Goal: Task Accomplishment & Management: Use online tool/utility

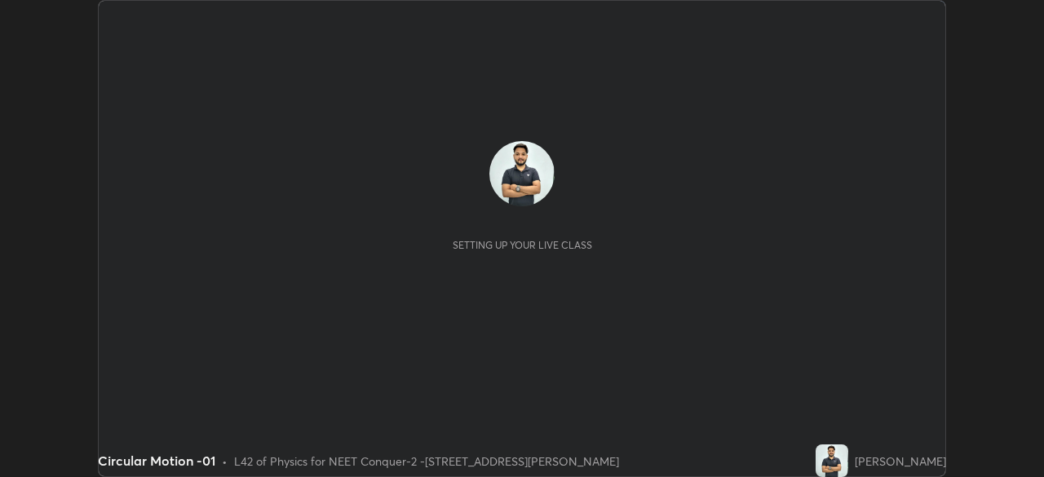
scroll to position [477, 1044]
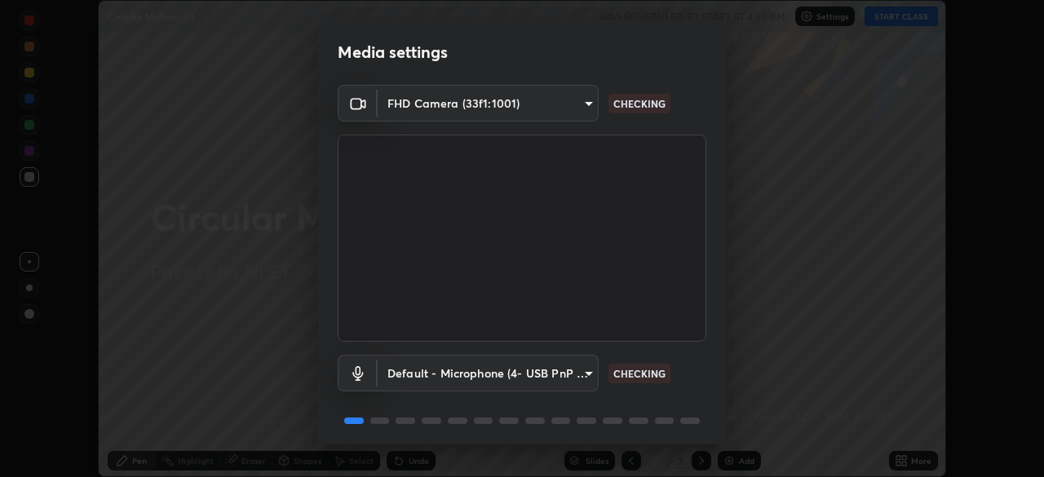
click at [588, 369] on body "Erase all Circular Motion -01 WAS SCHEDULED TO START AT 4:30 PM Settings START …" at bounding box center [522, 238] width 1044 height 477
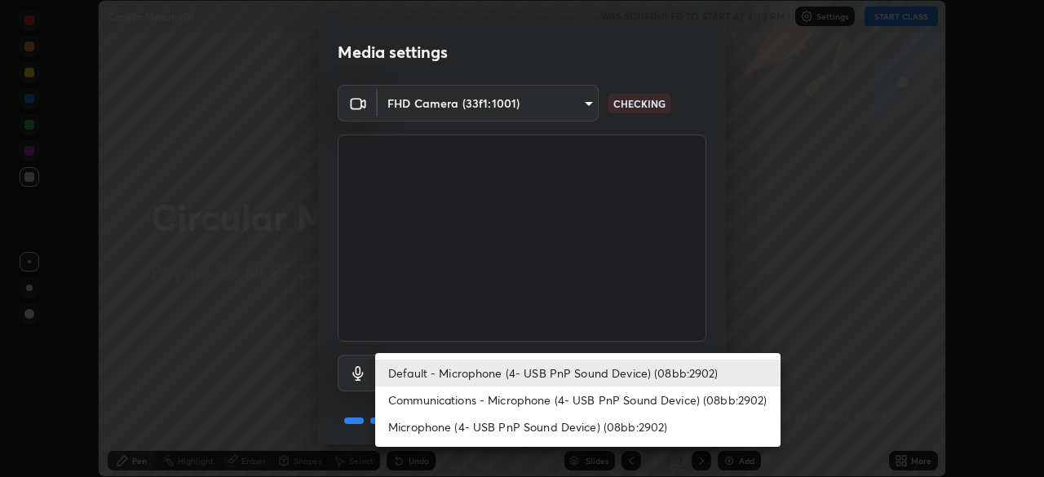
click at [561, 401] on li "Communications - Microphone (4- USB PnP Sound Device) (08bb:2902)" at bounding box center [578, 400] width 406 height 27
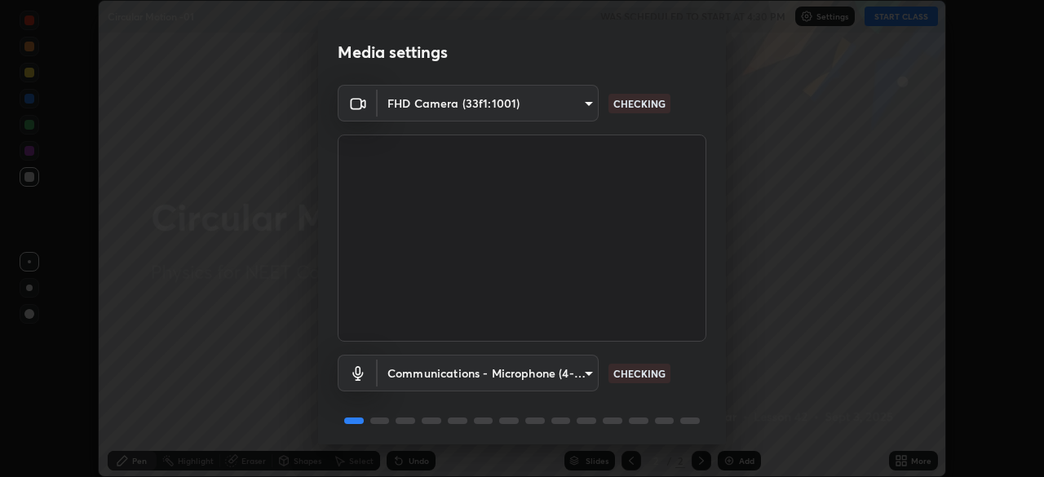
click at [567, 372] on body "Erase all Circular Motion -01 WAS SCHEDULED TO START AT 4:30 PM Settings START …" at bounding box center [522, 238] width 1044 height 477
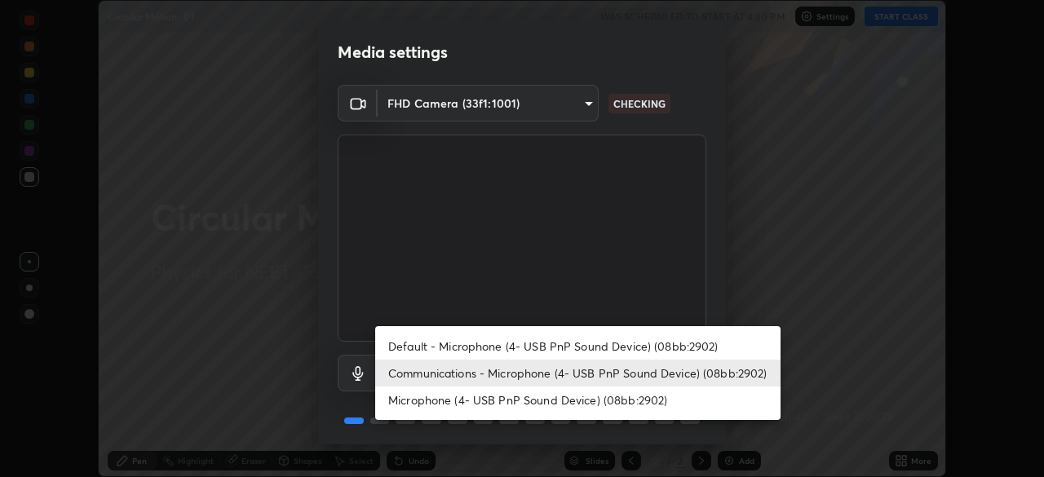
click at [542, 351] on li "Default - Microphone (4- USB PnP Sound Device) (08bb:2902)" at bounding box center [578, 346] width 406 height 27
type input "default"
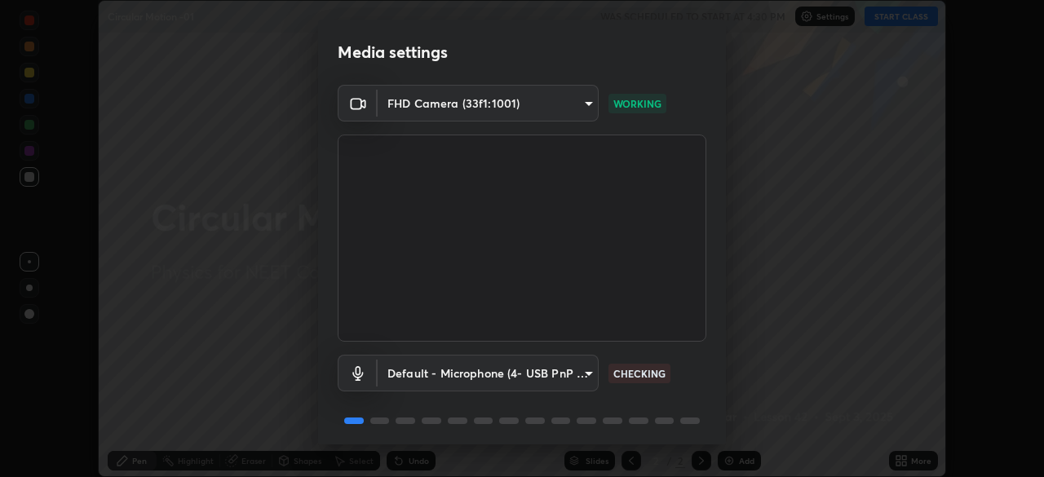
scroll to position [58, 0]
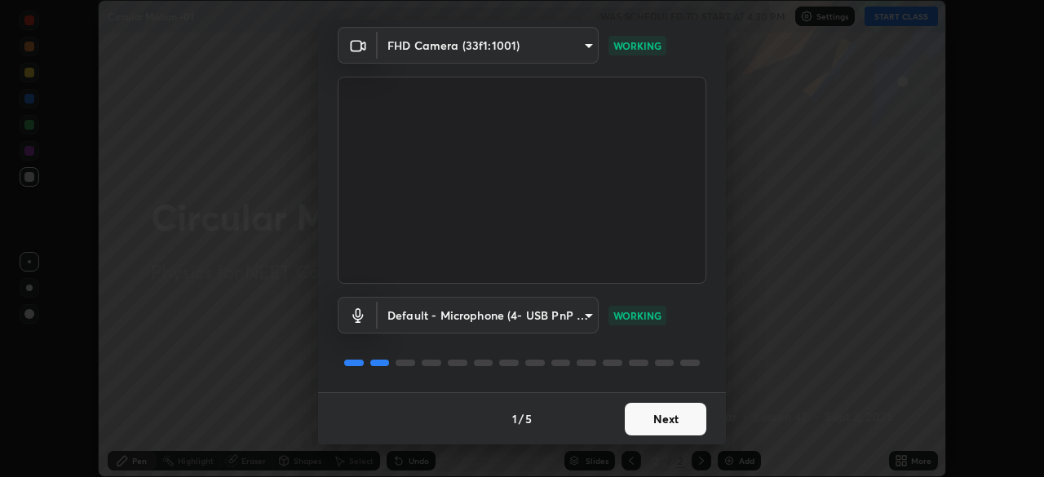
click at [682, 415] on button "Next" at bounding box center [666, 419] width 82 height 33
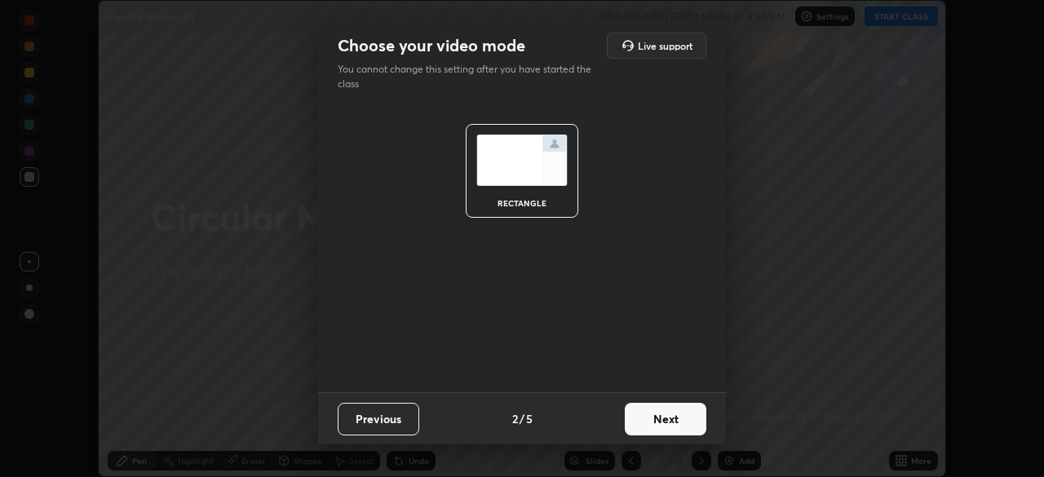
click at [674, 415] on button "Next" at bounding box center [666, 419] width 82 height 33
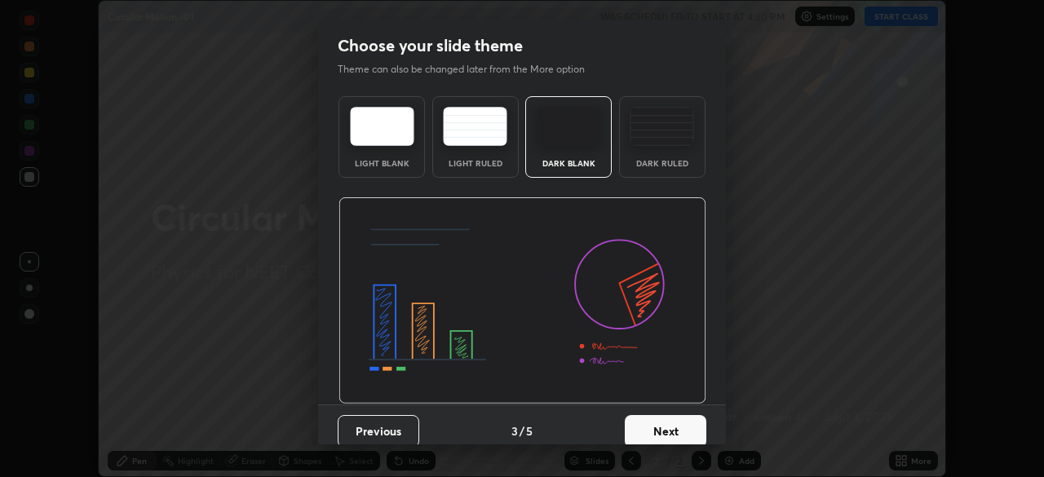
click at [672, 140] on img at bounding box center [662, 126] width 64 height 39
click at [672, 428] on button "Next" at bounding box center [666, 431] width 82 height 33
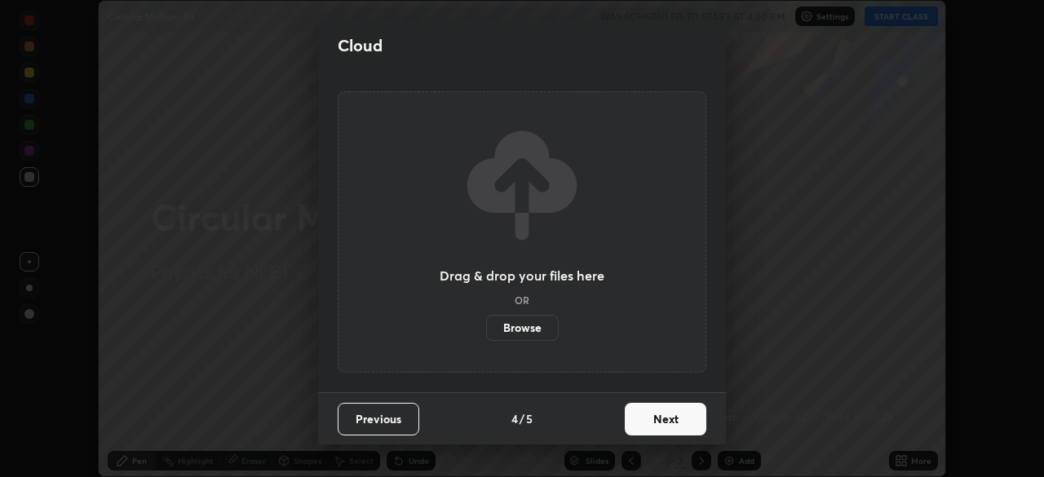
click at [660, 417] on button "Next" at bounding box center [666, 419] width 82 height 33
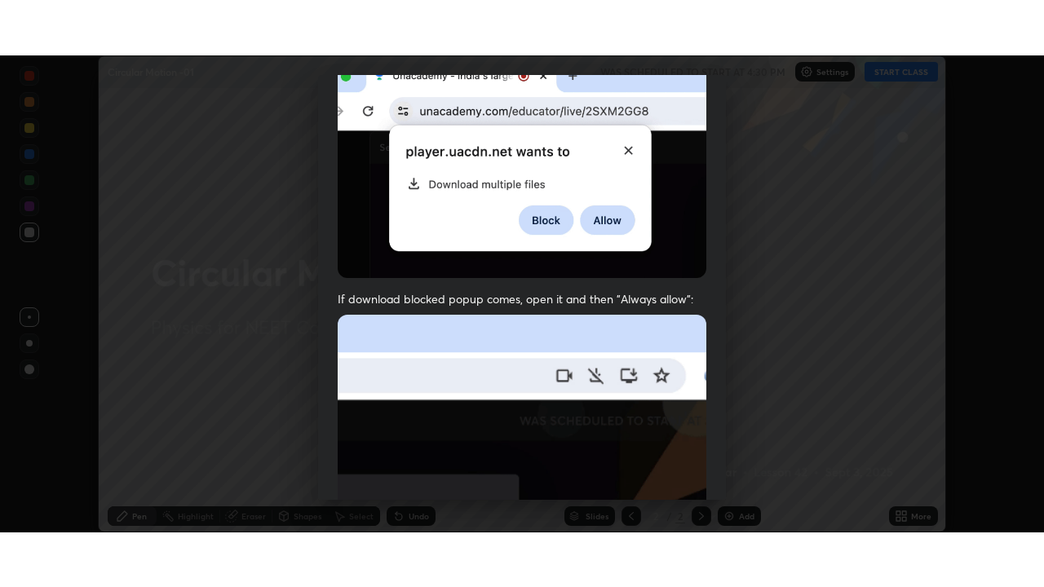
scroll to position [391, 0]
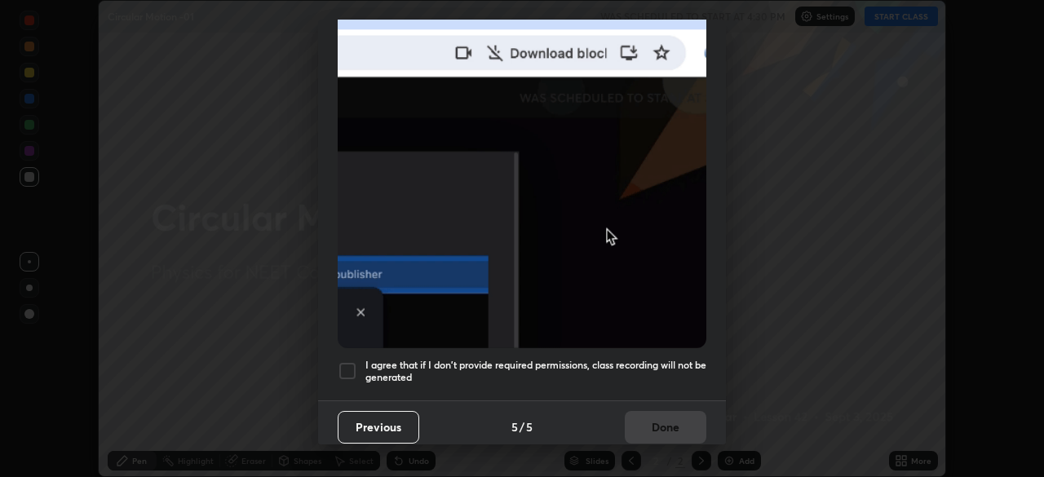
click at [356, 361] on div at bounding box center [348, 371] width 20 height 20
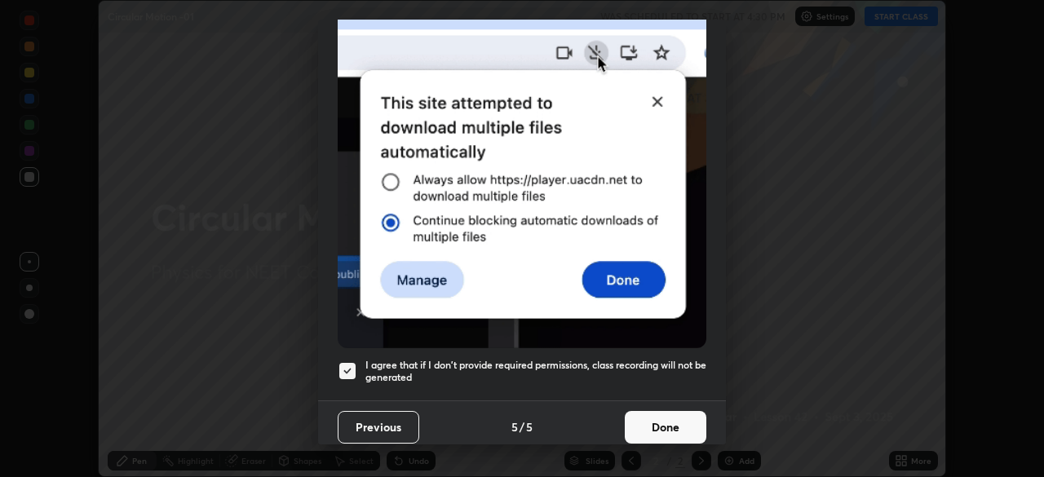
click at [676, 431] on button "Done" at bounding box center [666, 427] width 82 height 33
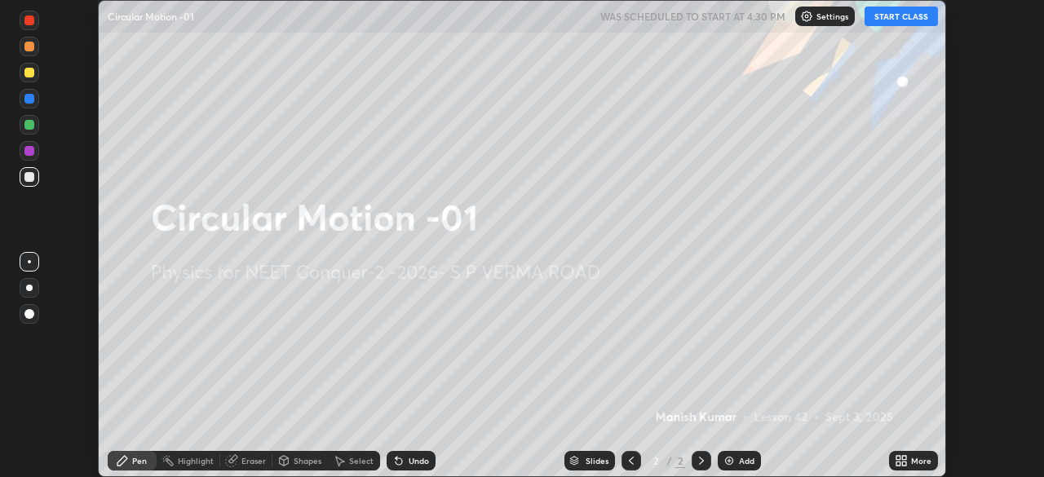
click at [909, 19] on button "START CLASS" at bounding box center [901, 17] width 73 height 20
click at [919, 459] on div "More" at bounding box center [921, 461] width 20 height 8
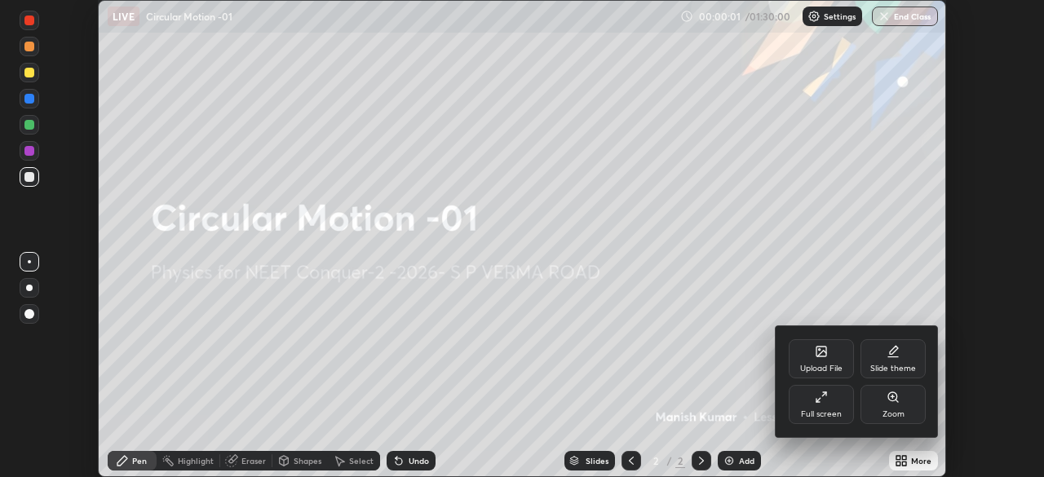
click at [829, 407] on div "Full screen" at bounding box center [821, 404] width 65 height 39
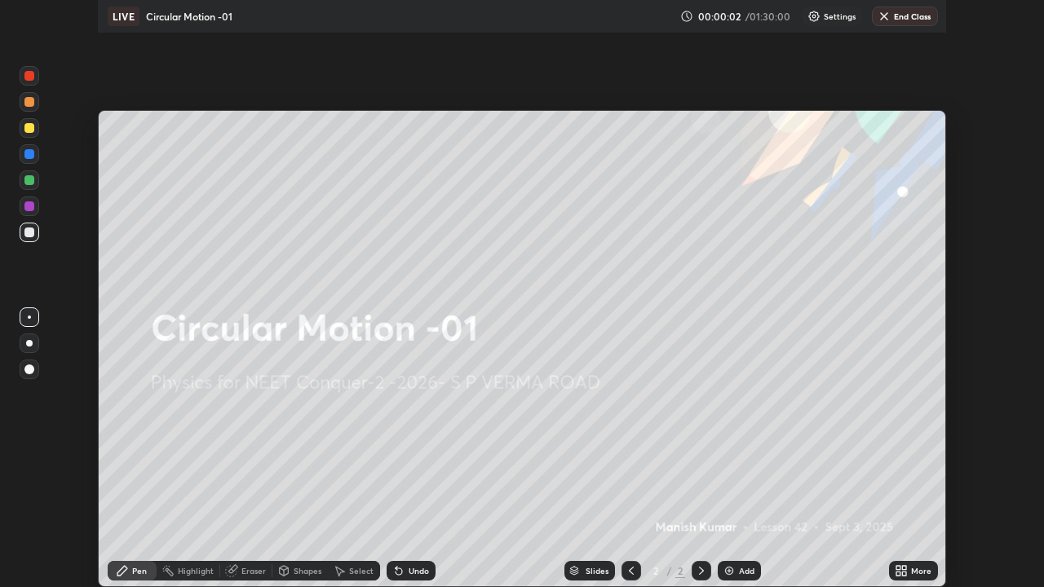
scroll to position [587, 1044]
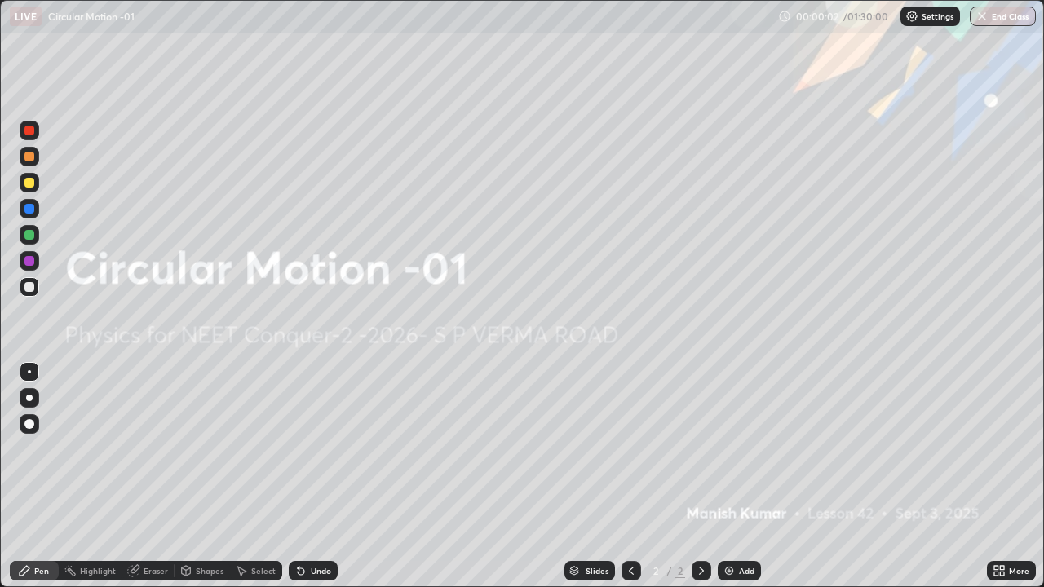
click at [757, 476] on div "Add" at bounding box center [739, 571] width 43 height 20
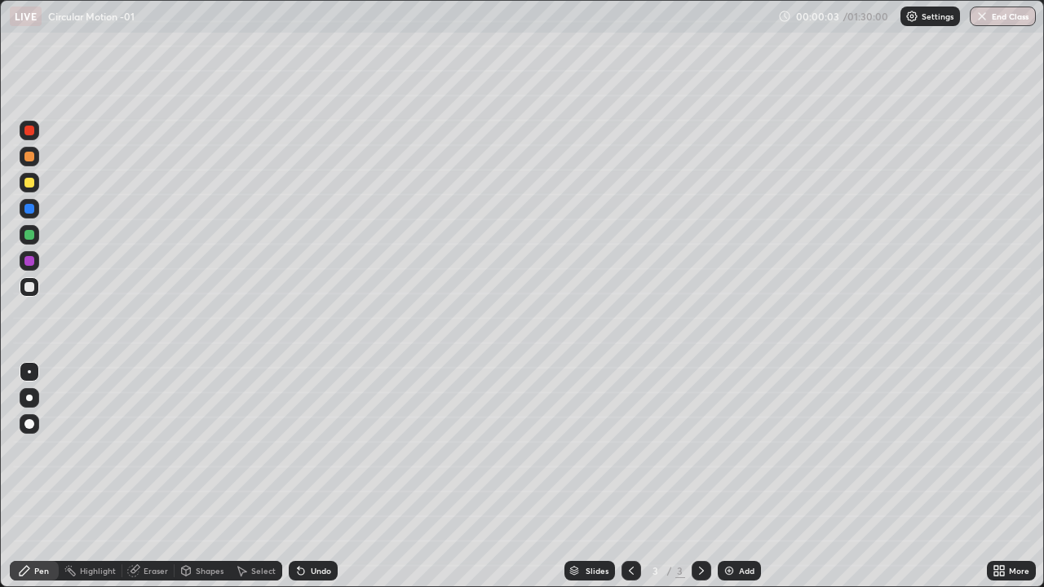
click at [758, 476] on div "Add" at bounding box center [739, 571] width 43 height 20
click at [35, 187] on div at bounding box center [30, 183] width 20 height 20
click at [147, 476] on div "Eraser" at bounding box center [156, 571] width 24 height 8
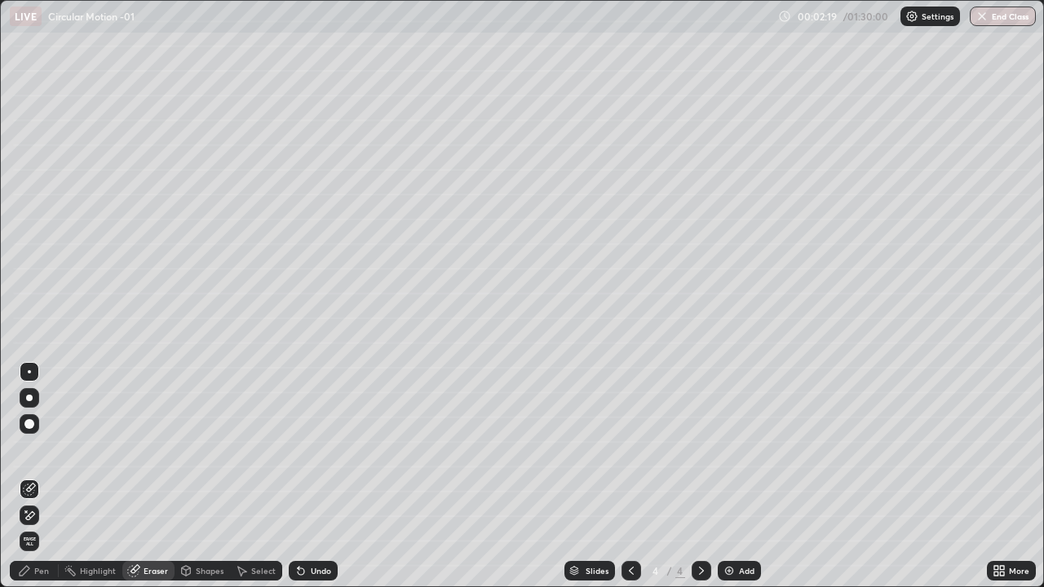
click at [45, 476] on div "Pen" at bounding box center [34, 571] width 49 height 20
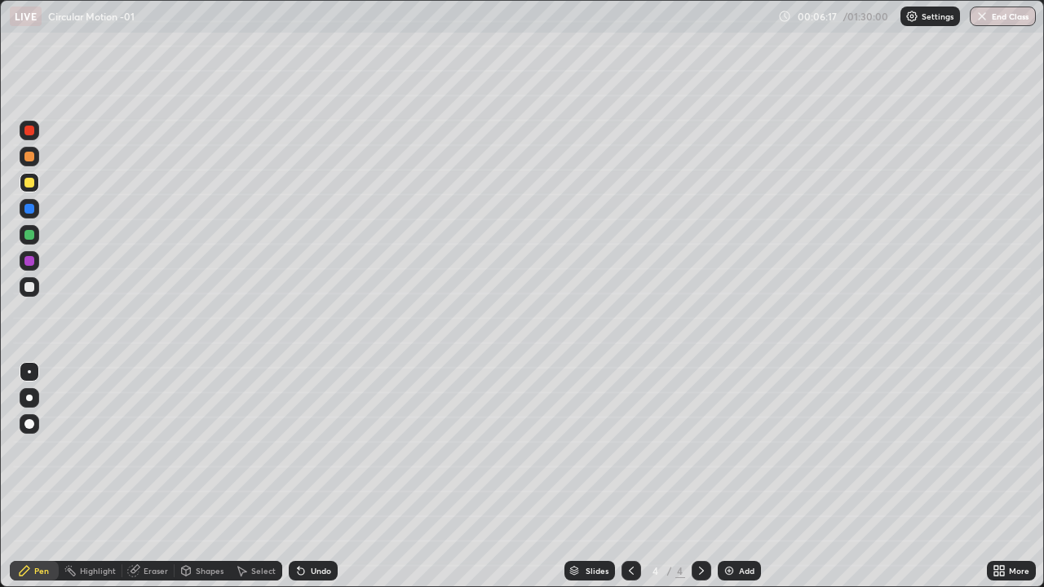
click at [153, 476] on div "Eraser" at bounding box center [148, 571] width 52 height 20
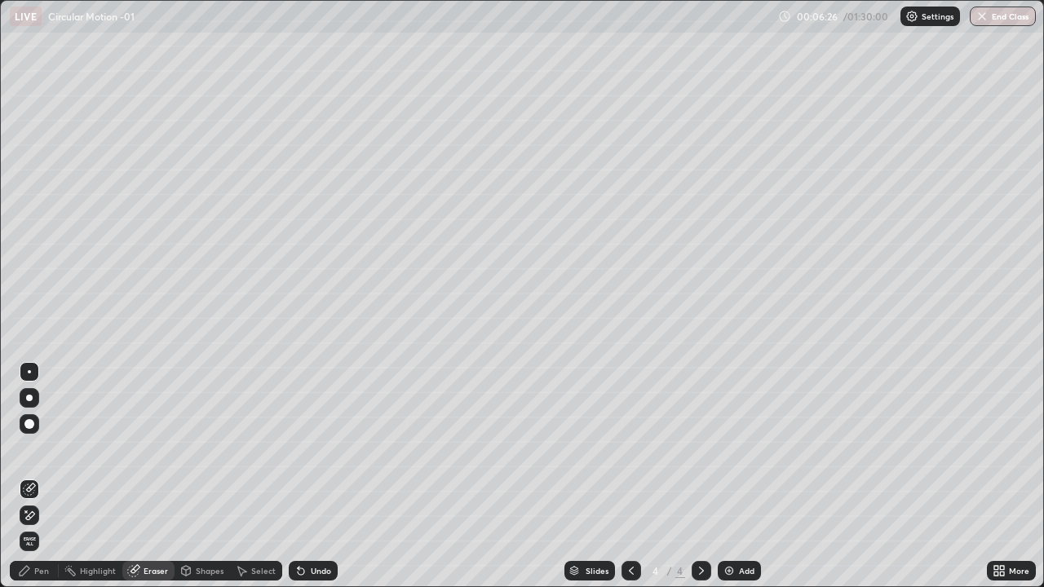
click at [51, 476] on div "Pen" at bounding box center [34, 571] width 49 height 20
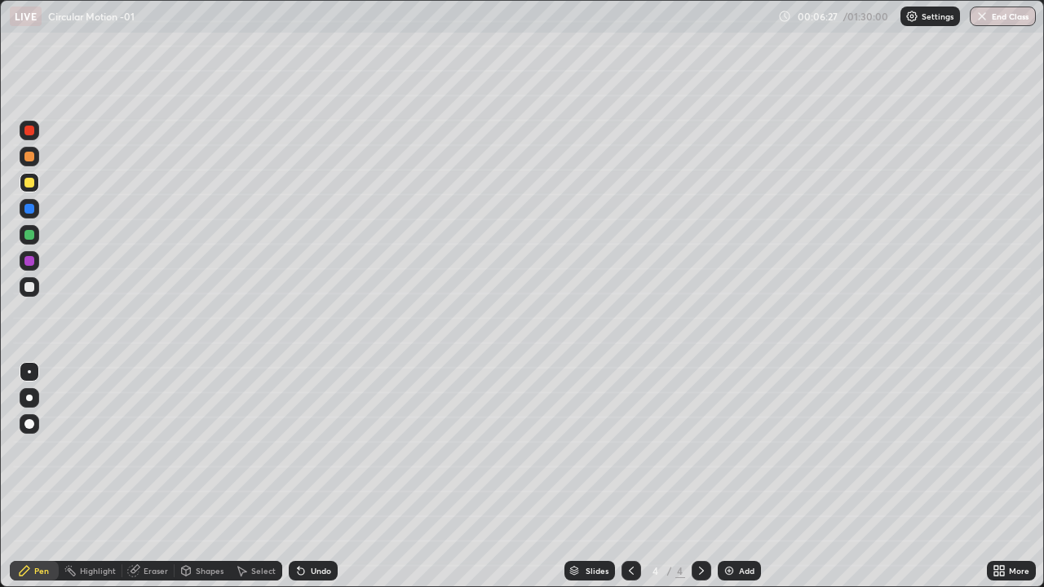
click at [35, 287] on div at bounding box center [30, 287] width 20 height 20
click at [30, 183] on div at bounding box center [29, 183] width 10 height 10
click at [25, 290] on div at bounding box center [29, 287] width 10 height 10
click at [755, 476] on div "Add" at bounding box center [739, 571] width 43 height 20
click at [32, 285] on div at bounding box center [29, 287] width 10 height 10
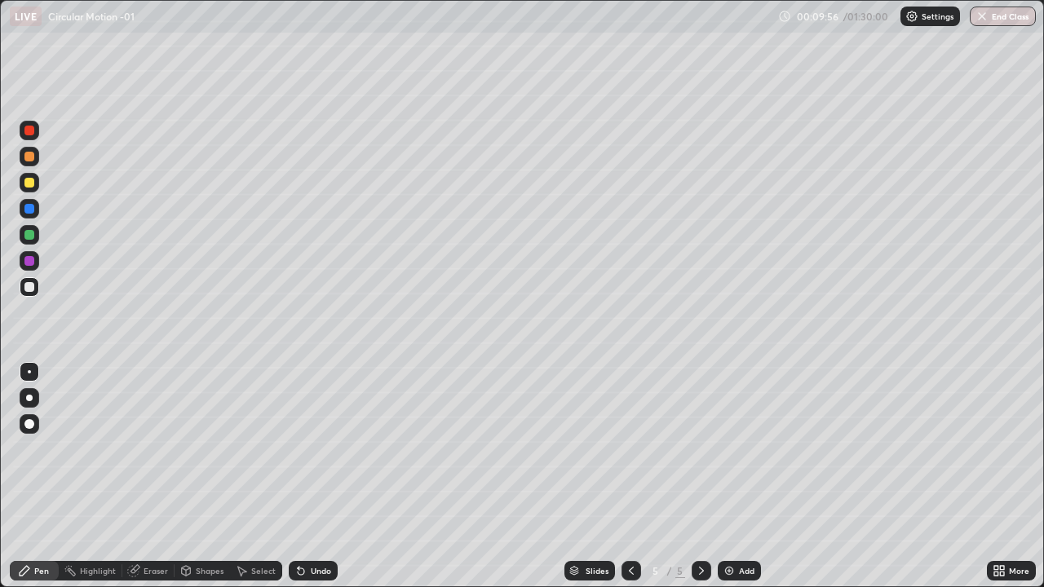
click at [30, 162] on div at bounding box center [30, 157] width 20 height 20
click at [30, 287] on div at bounding box center [29, 287] width 10 height 10
click at [36, 182] on div at bounding box center [30, 183] width 20 height 20
click at [208, 476] on div "Shapes" at bounding box center [202, 571] width 55 height 20
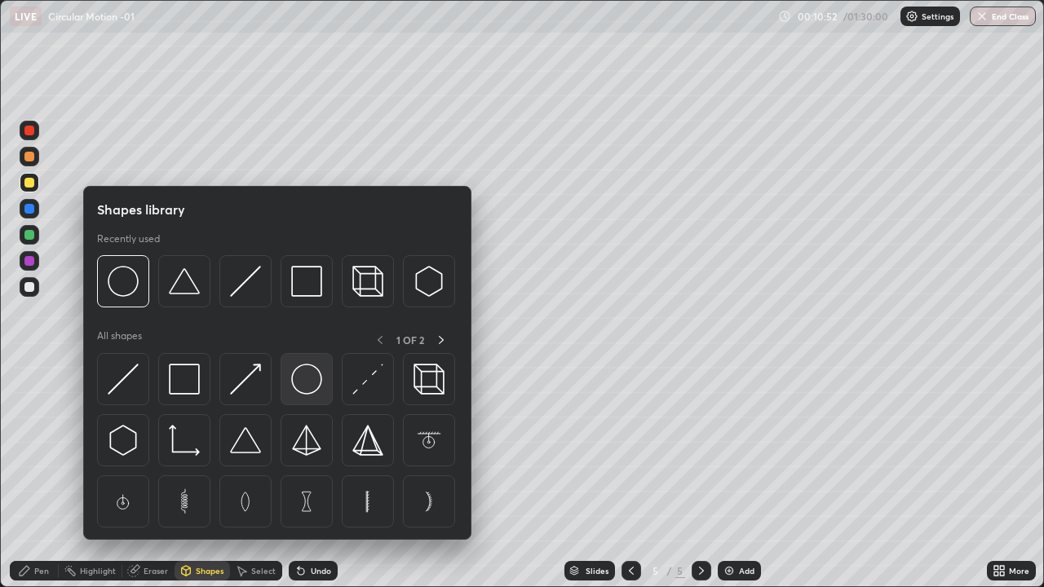
click at [303, 382] on img at bounding box center [306, 379] width 31 height 31
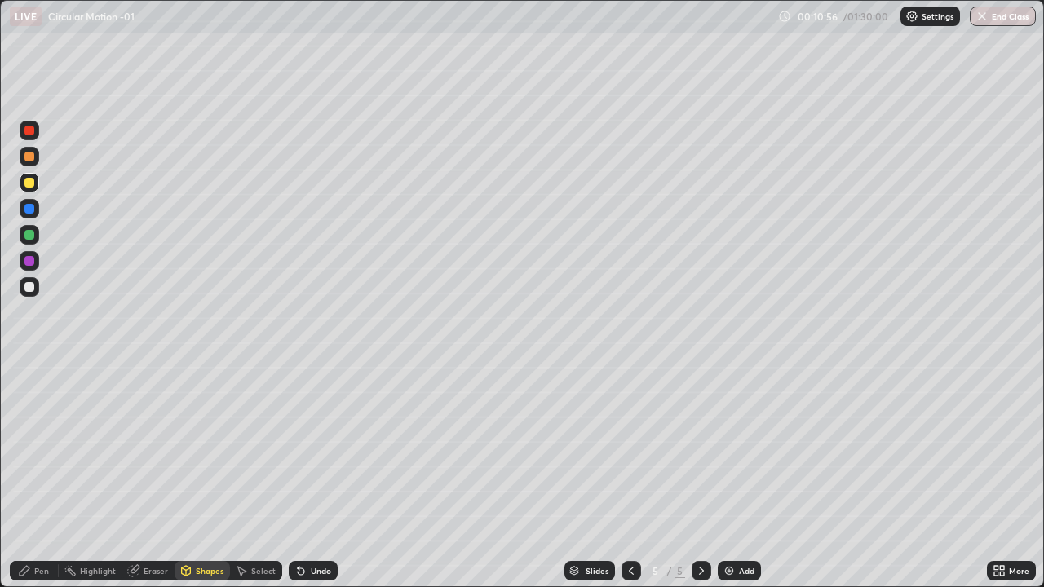
click at [29, 288] on div at bounding box center [29, 287] width 10 height 10
click at [33, 476] on div "Pen" at bounding box center [34, 571] width 49 height 20
click at [28, 183] on div at bounding box center [29, 183] width 10 height 10
click at [33, 137] on div at bounding box center [30, 131] width 20 height 20
click at [38, 290] on div at bounding box center [30, 287] width 20 height 20
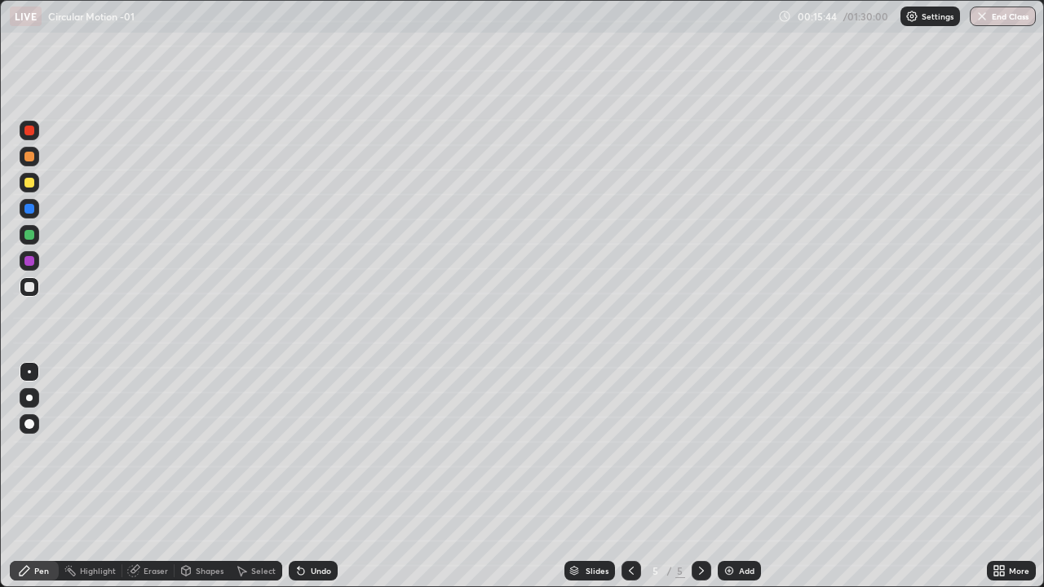
click at [35, 290] on div at bounding box center [30, 287] width 20 height 20
click at [35, 139] on div at bounding box center [30, 131] width 20 height 20
click at [29, 237] on div at bounding box center [29, 235] width 10 height 10
click at [29, 184] on div at bounding box center [29, 183] width 10 height 10
click at [739, 476] on div "Add" at bounding box center [747, 571] width 16 height 8
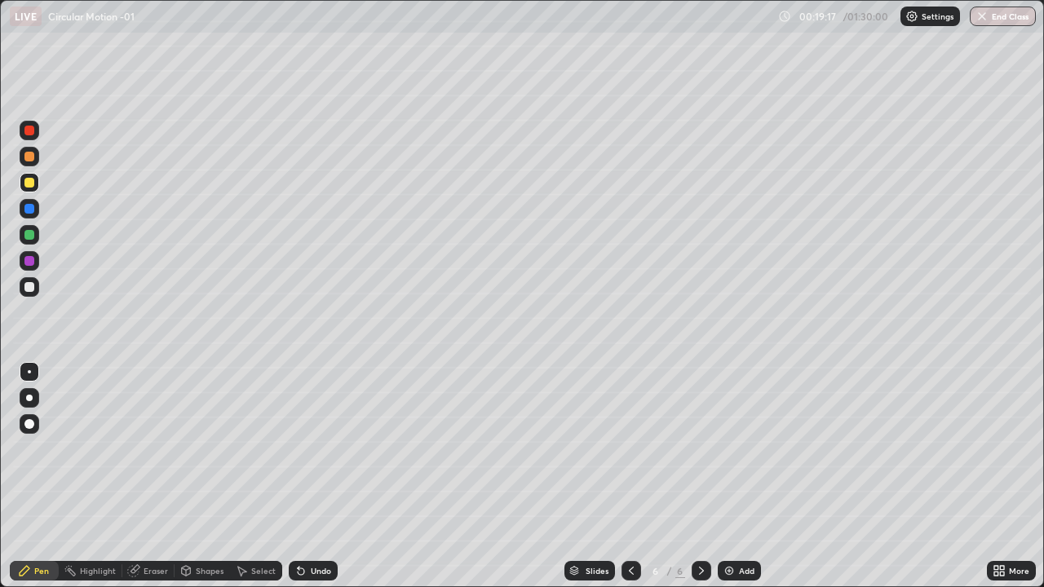
click at [38, 287] on div at bounding box center [30, 287] width 20 height 20
click at [35, 188] on div at bounding box center [30, 183] width 20 height 20
click at [35, 235] on div at bounding box center [30, 235] width 20 height 20
click at [316, 476] on div "Undo" at bounding box center [321, 571] width 20 height 8
click at [163, 476] on div "Eraser" at bounding box center [156, 571] width 24 height 8
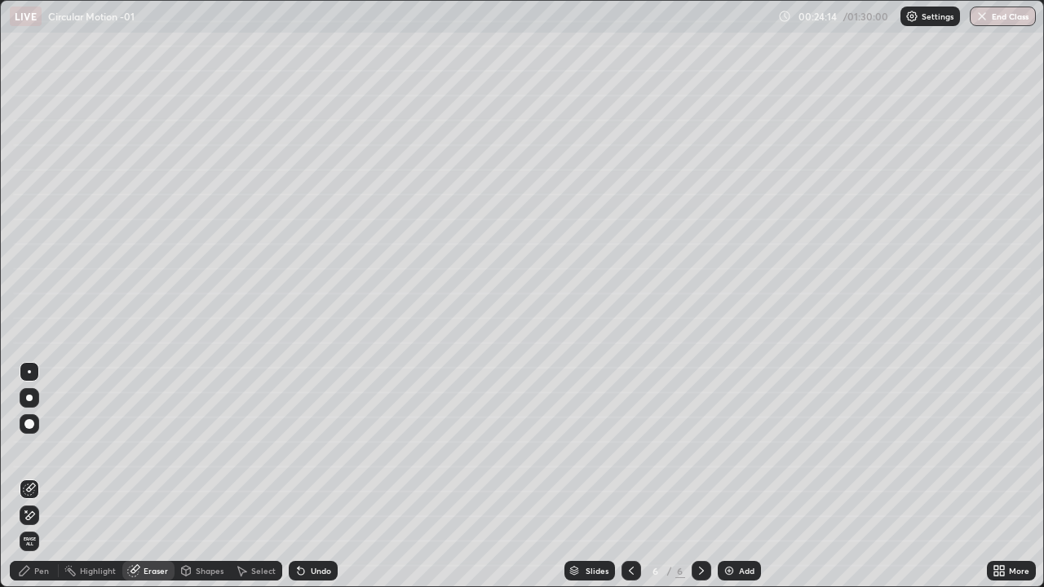
click at [49, 476] on div "Pen" at bounding box center [34, 571] width 49 height 20
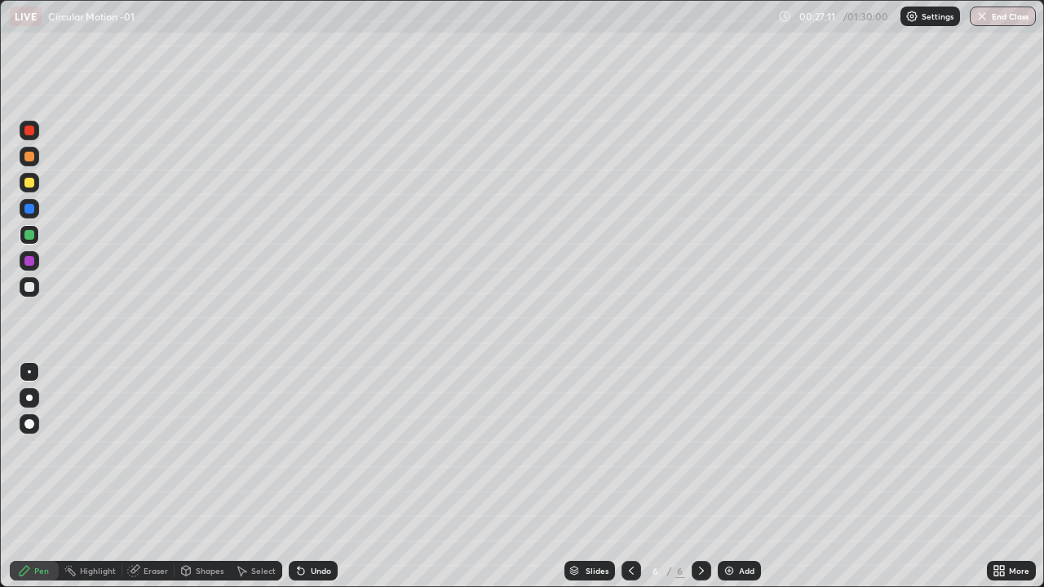
click at [737, 476] on div "Add" at bounding box center [739, 571] width 43 height 20
click at [38, 288] on div at bounding box center [30, 287] width 20 height 20
click at [29, 157] on div at bounding box center [29, 157] width 10 height 10
click at [35, 134] on div at bounding box center [30, 131] width 20 height 20
click at [747, 476] on div "Add" at bounding box center [747, 571] width 16 height 8
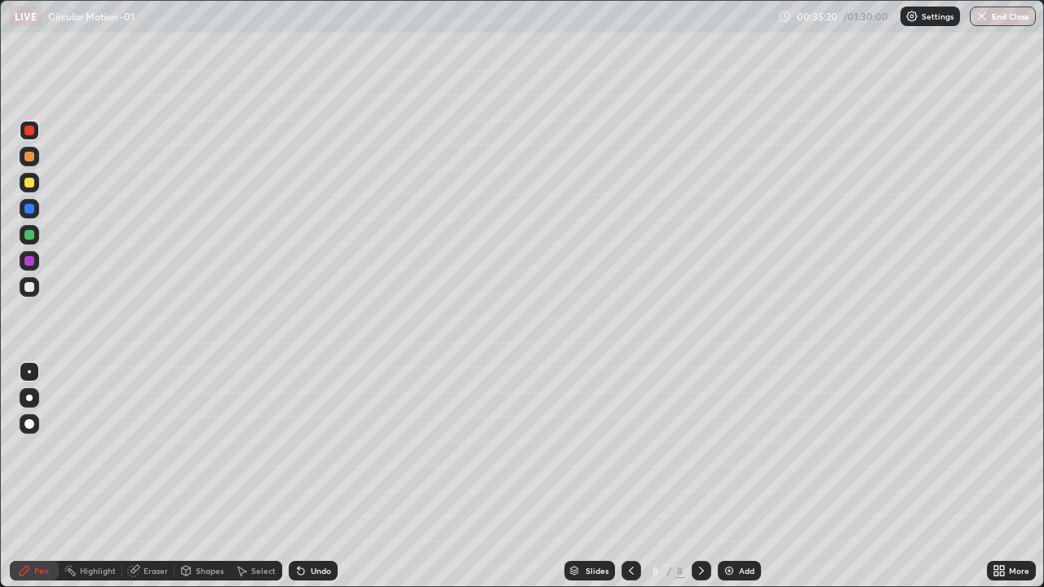
click at [630, 476] on icon at bounding box center [631, 571] width 5 height 8
click at [751, 476] on div "Add" at bounding box center [739, 571] width 43 height 20
click at [33, 289] on div at bounding box center [29, 287] width 10 height 10
click at [740, 476] on div "Add" at bounding box center [747, 571] width 16 height 8
click at [317, 476] on div "Undo" at bounding box center [313, 571] width 49 height 20
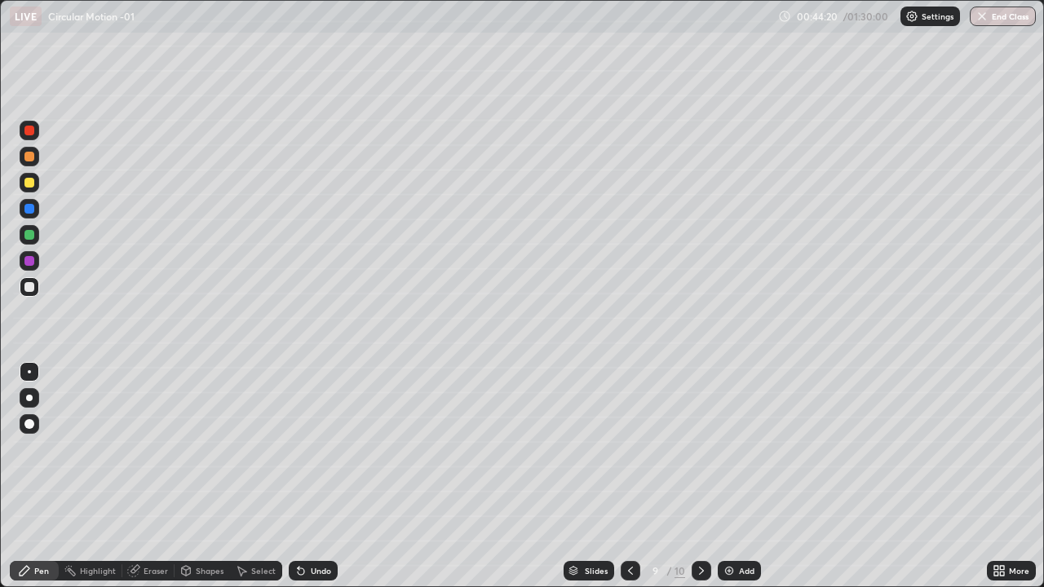
click at [314, 476] on div "Undo" at bounding box center [321, 571] width 20 height 8
click at [312, 476] on div "Undo" at bounding box center [313, 571] width 49 height 20
click at [29, 185] on div at bounding box center [29, 183] width 10 height 10
click at [701, 476] on icon at bounding box center [701, 571] width 13 height 13
click at [32, 293] on div at bounding box center [30, 287] width 20 height 20
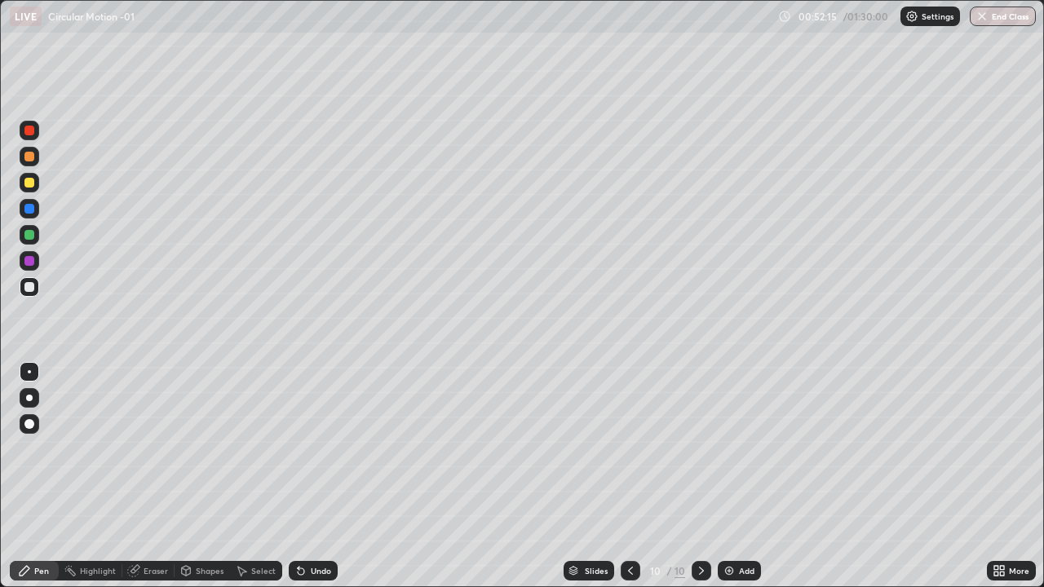
click at [26, 232] on div at bounding box center [29, 235] width 10 height 10
click at [31, 283] on div at bounding box center [29, 287] width 10 height 10
click at [636, 476] on div at bounding box center [631, 571] width 20 height 33
click at [699, 476] on icon at bounding box center [701, 571] width 13 height 13
click at [636, 476] on div at bounding box center [631, 571] width 20 height 33
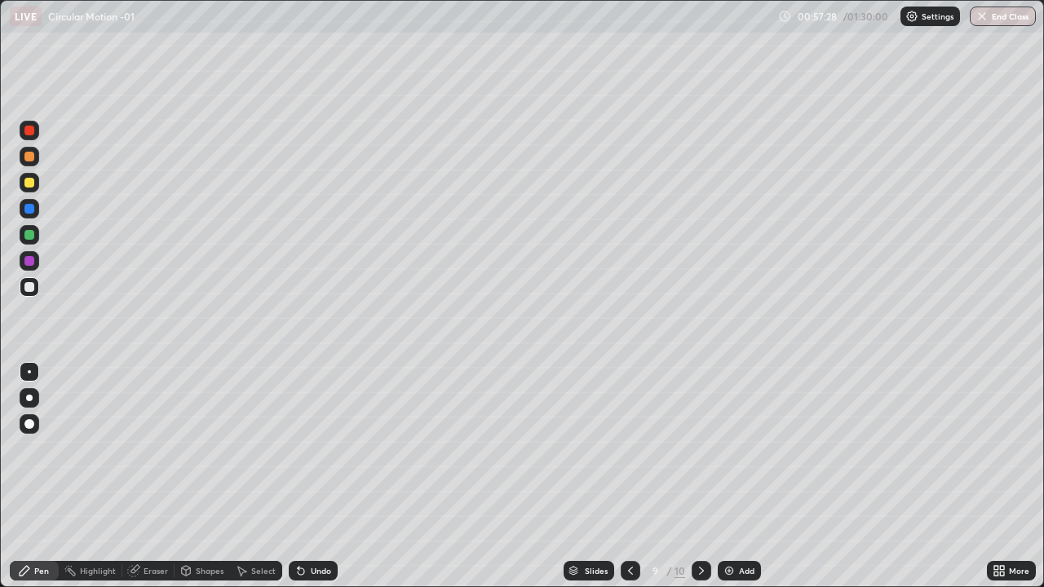
click at [634, 476] on div at bounding box center [631, 571] width 20 height 33
click at [632, 476] on div at bounding box center [631, 571] width 20 height 20
click at [707, 476] on icon at bounding box center [701, 571] width 13 height 13
click at [321, 476] on div "Undo" at bounding box center [313, 571] width 49 height 20
click at [322, 476] on div "Undo" at bounding box center [321, 571] width 20 height 8
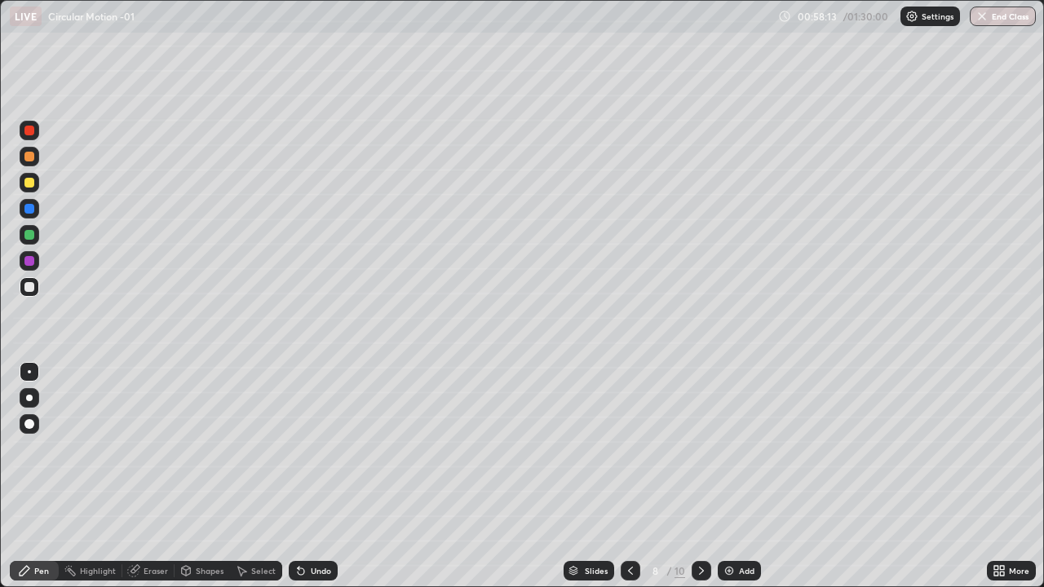
click at [153, 476] on div "Eraser" at bounding box center [156, 571] width 24 height 8
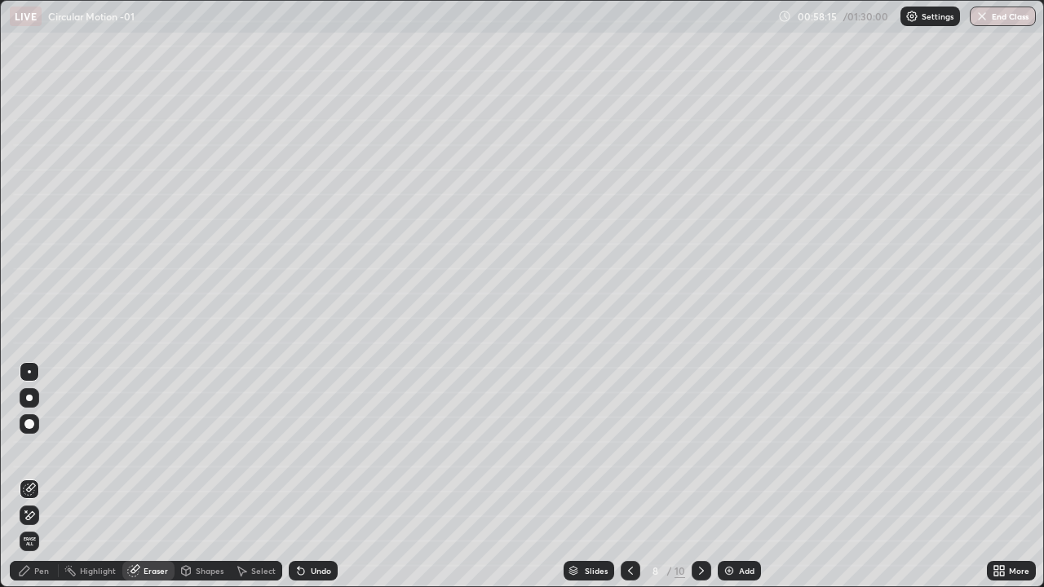
click at [54, 476] on div "Pen" at bounding box center [34, 571] width 49 height 20
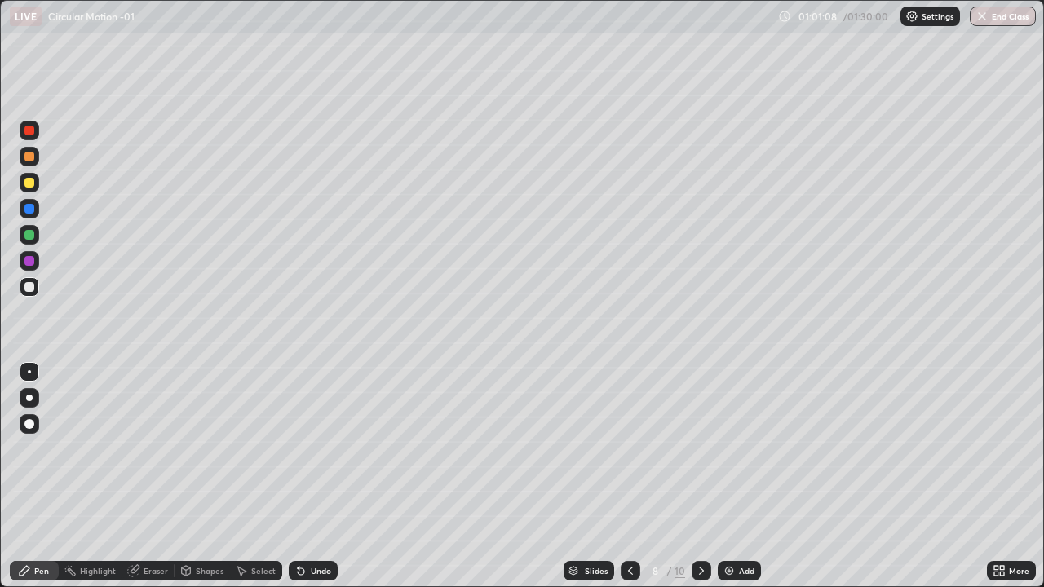
click at [700, 476] on icon at bounding box center [701, 571] width 13 height 13
click at [704, 476] on div at bounding box center [702, 571] width 20 height 20
click at [319, 476] on div "Undo" at bounding box center [321, 571] width 20 height 8
click at [737, 476] on div "Add" at bounding box center [739, 571] width 43 height 20
click at [34, 293] on div at bounding box center [30, 287] width 20 height 20
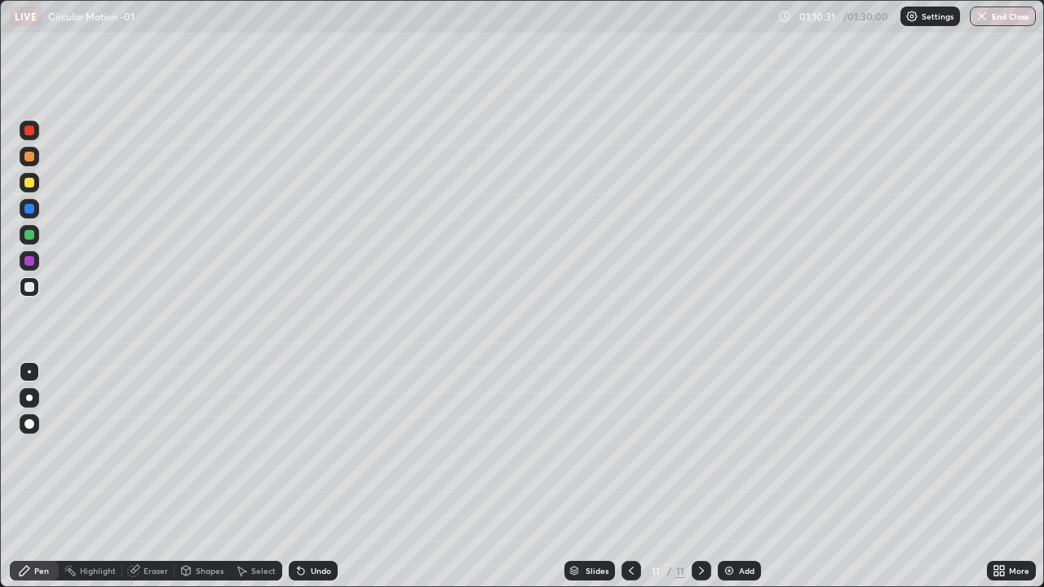
click at [316, 476] on div "Undo" at bounding box center [321, 571] width 20 height 8
click at [315, 476] on div "Undo" at bounding box center [313, 571] width 49 height 20
click at [311, 476] on div "Undo" at bounding box center [321, 571] width 20 height 8
click at [308, 476] on div "Undo" at bounding box center [313, 571] width 49 height 20
click at [301, 476] on icon at bounding box center [301, 572] width 7 height 7
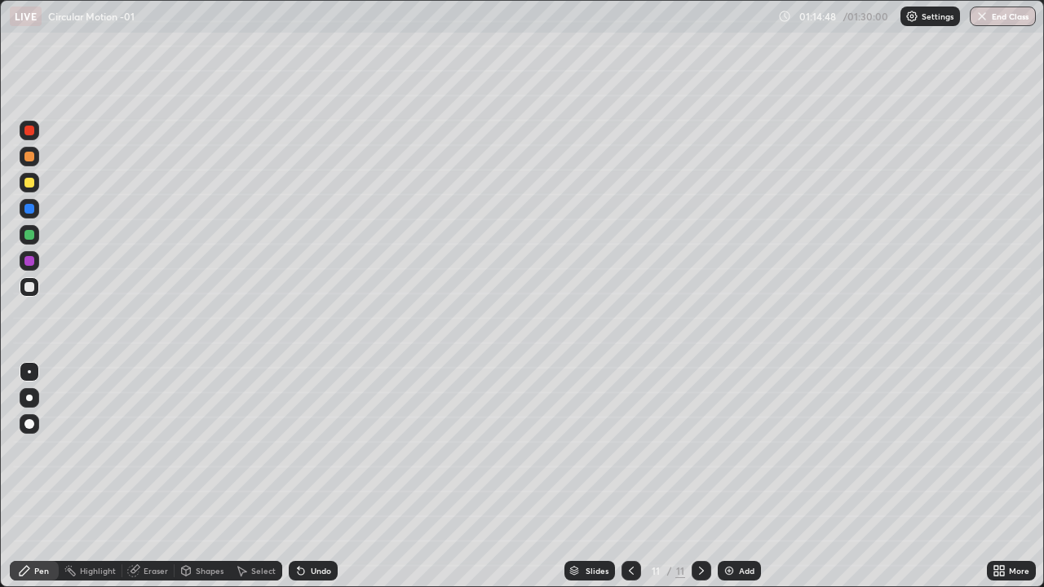
click at [744, 476] on div "Add" at bounding box center [747, 571] width 16 height 8
click at [207, 476] on div "Shapes" at bounding box center [210, 571] width 28 height 8
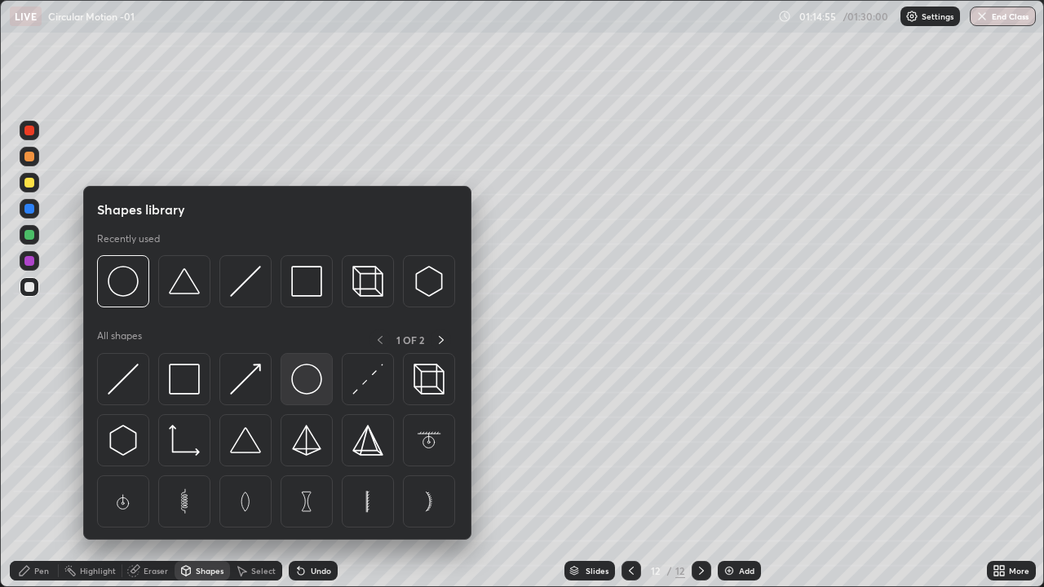
click at [307, 381] on img at bounding box center [306, 379] width 31 height 31
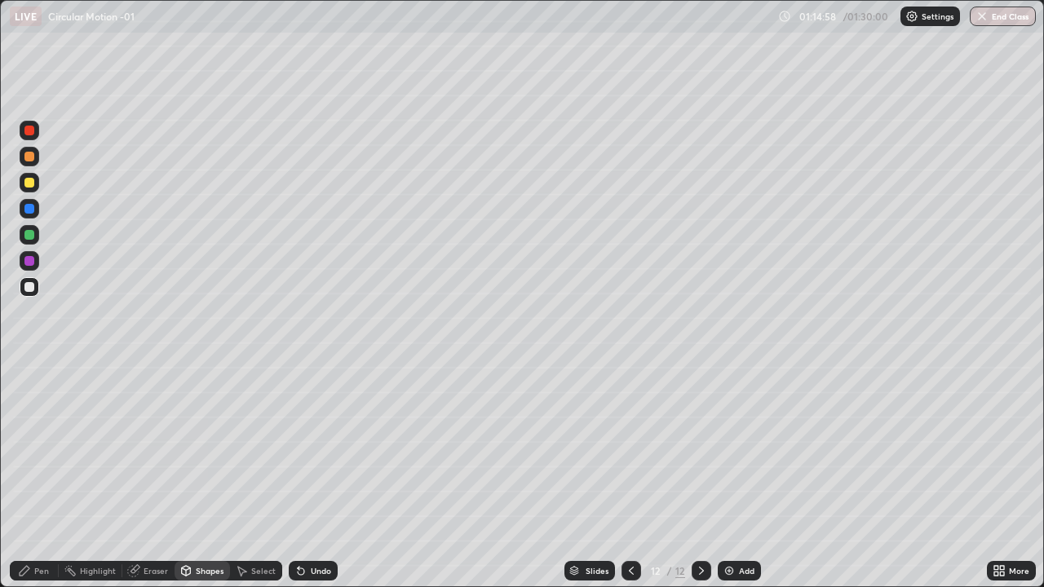
click at [37, 184] on div at bounding box center [30, 183] width 20 height 20
click at [42, 476] on div "Pen" at bounding box center [34, 571] width 49 height 20
click at [35, 140] on div at bounding box center [30, 130] width 20 height 26
click at [29, 286] on div at bounding box center [29, 287] width 10 height 10
click at [747, 476] on div "Add" at bounding box center [747, 571] width 16 height 8
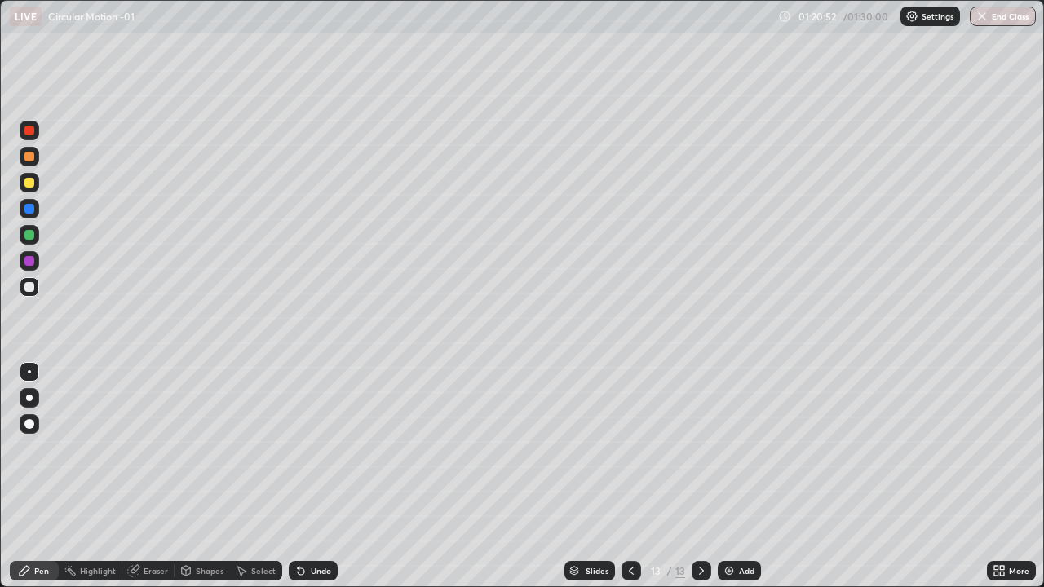
click at [320, 476] on div "Undo" at bounding box center [313, 571] width 49 height 20
click at [325, 476] on div "Undo" at bounding box center [321, 571] width 20 height 8
click at [327, 476] on div "Undo" at bounding box center [321, 571] width 20 height 8
click at [29, 157] on div at bounding box center [29, 157] width 10 height 10
click at [1008, 20] on button "End Class" at bounding box center [1003, 17] width 66 height 20
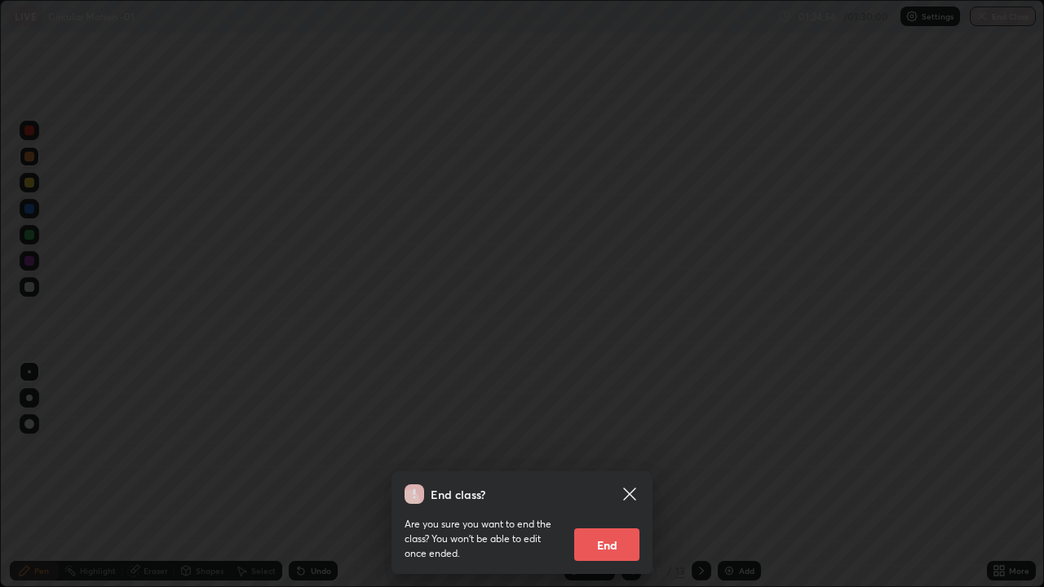
click at [618, 476] on button "End" at bounding box center [606, 545] width 65 height 33
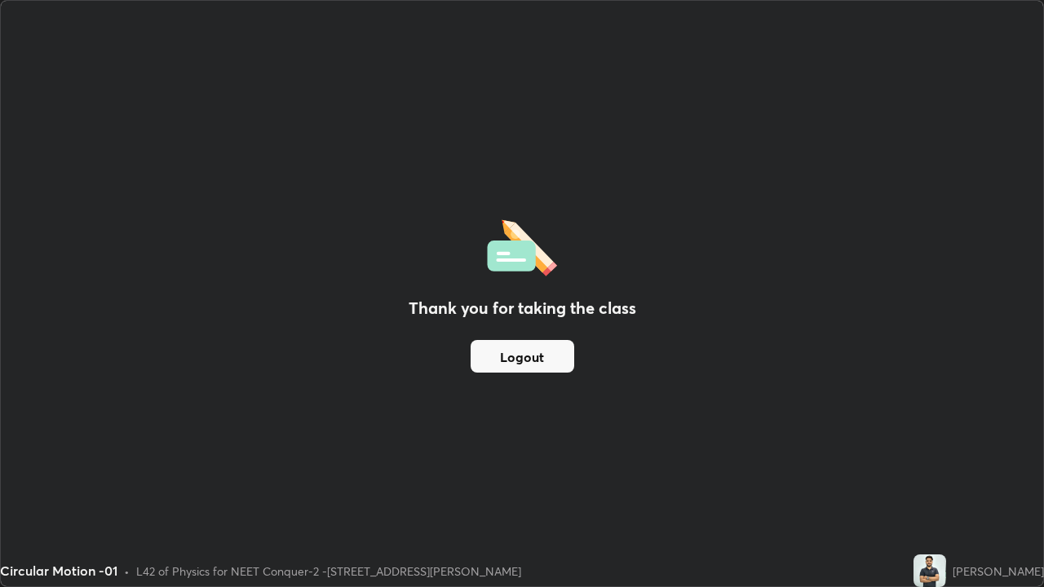
click at [530, 370] on button "Logout" at bounding box center [523, 356] width 104 height 33
